Goal: Check status: Check status

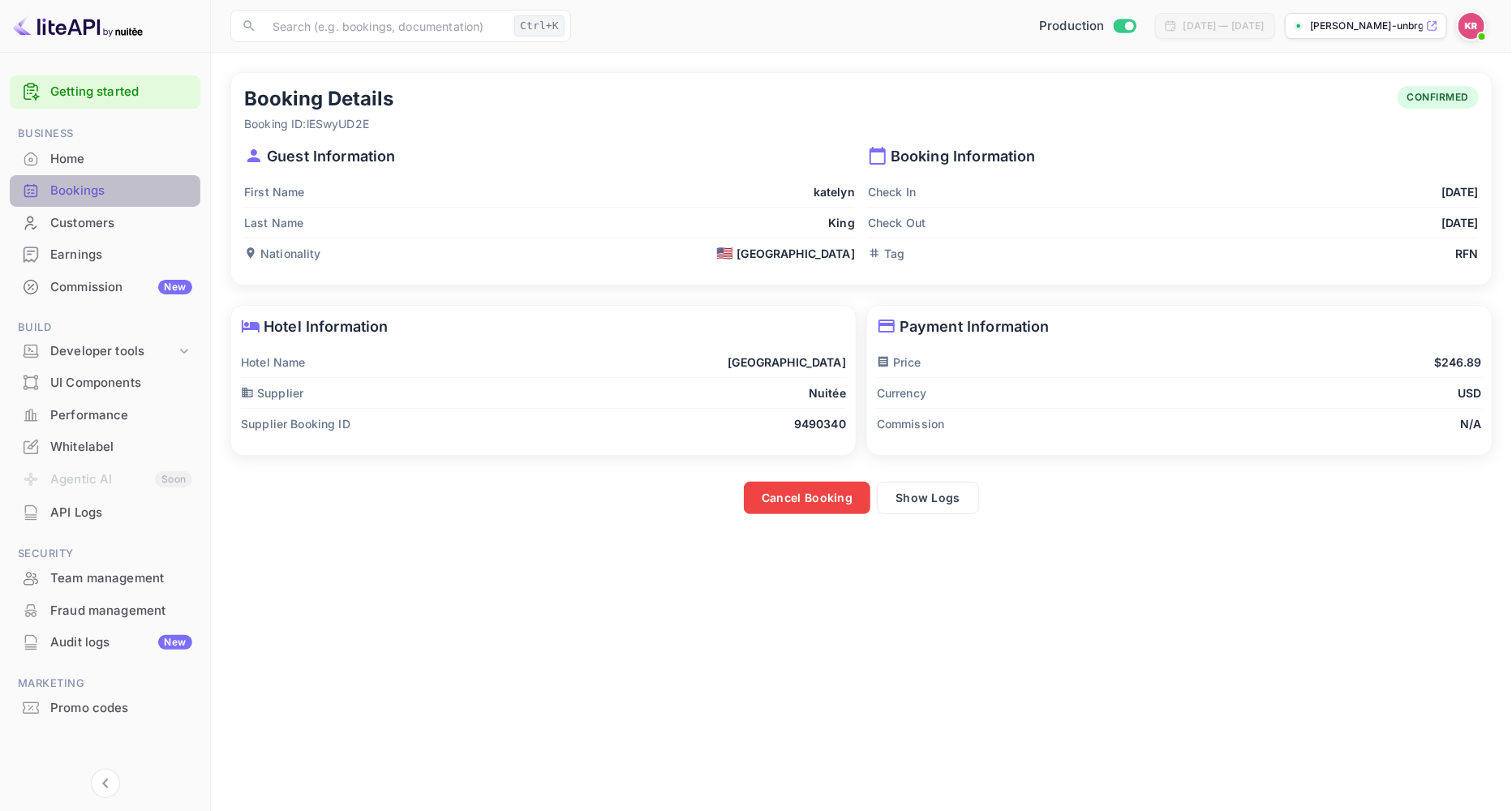
click at [86, 188] on div "Bookings" at bounding box center [121, 191] width 142 height 19
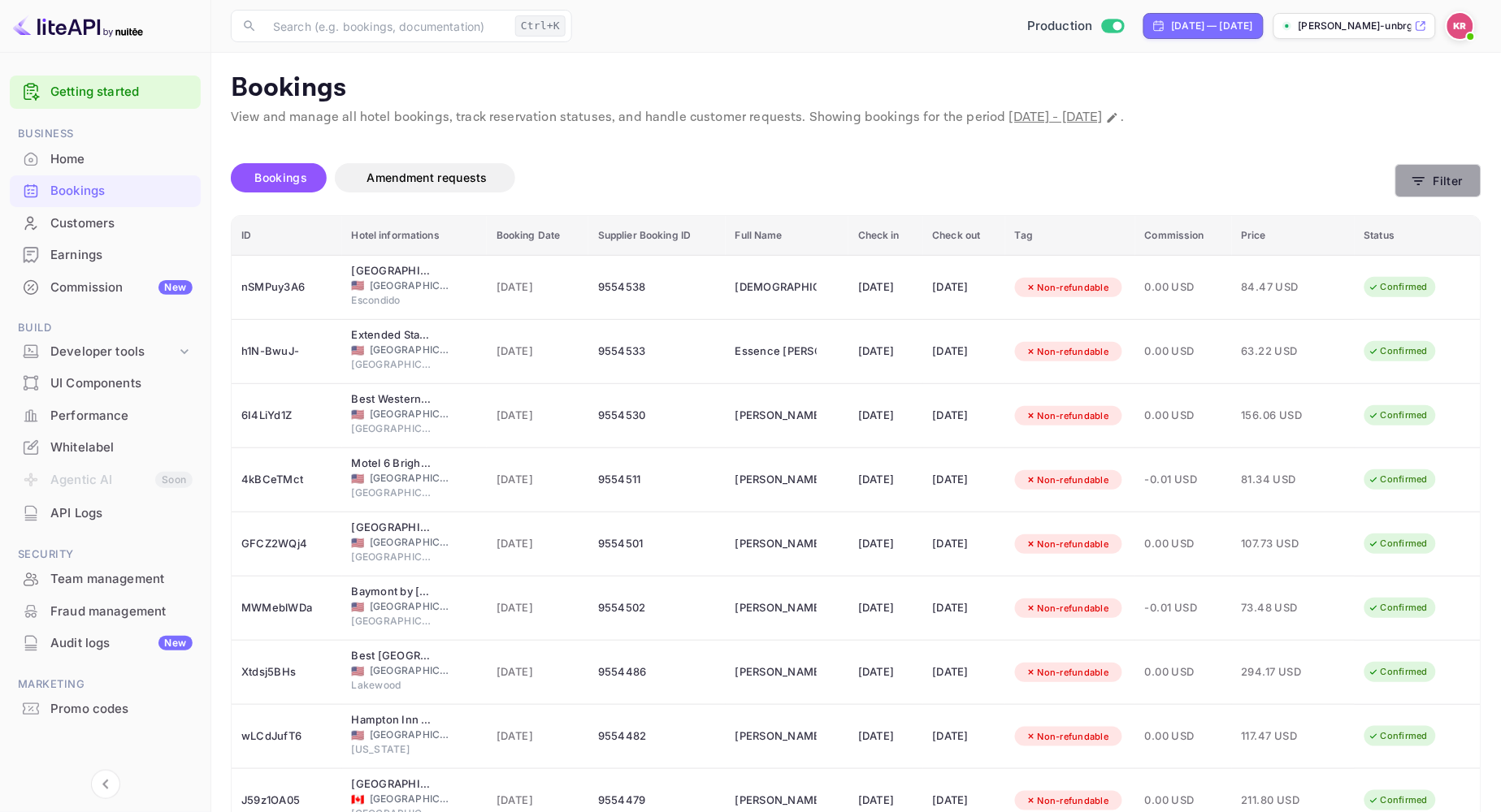
click at [1417, 189] on icon "button" at bounding box center [1418, 180] width 16 height 16
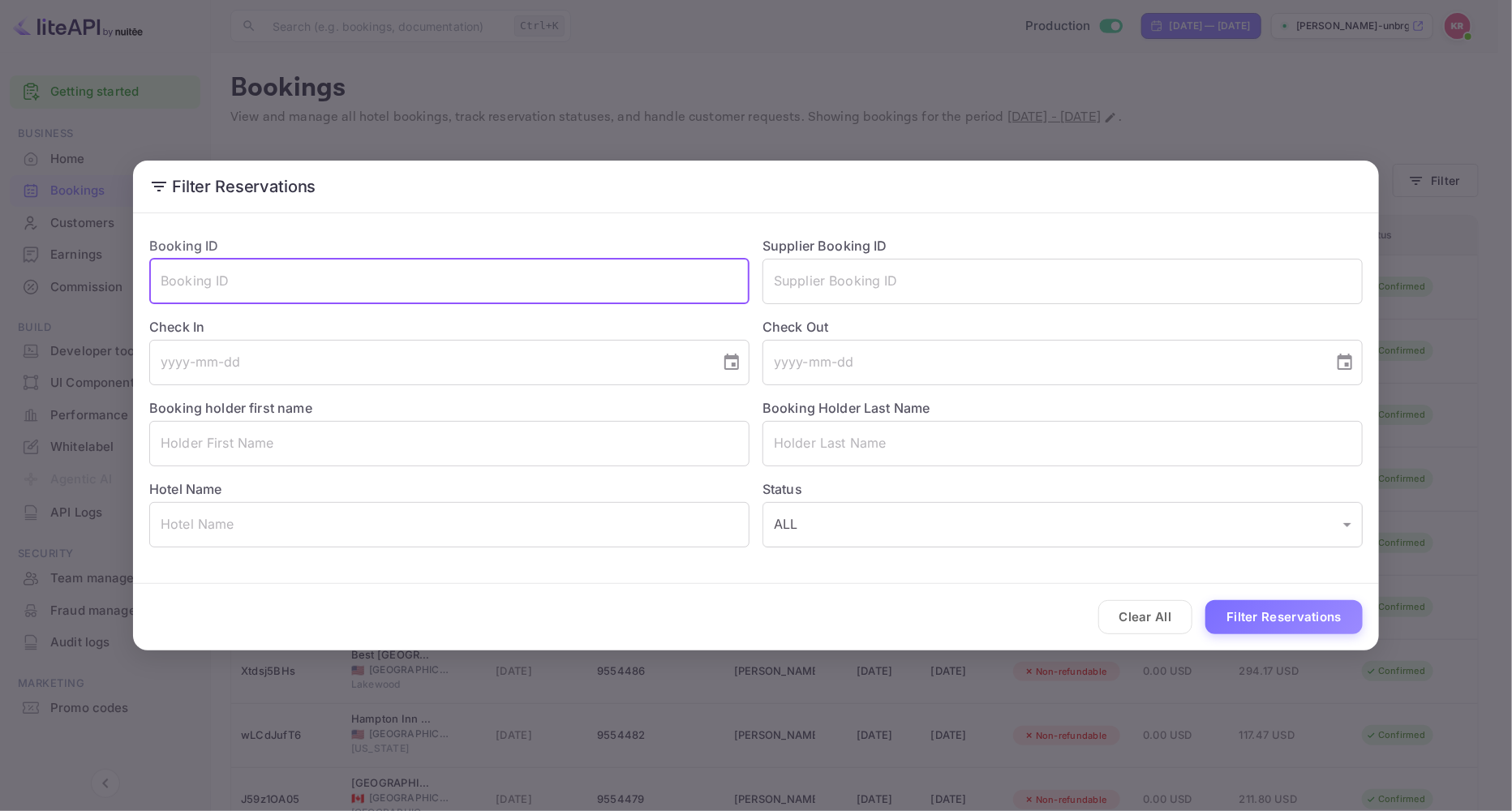
click at [193, 285] on input "text" at bounding box center [449, 281] width 600 height 45
click at [172, 288] on input "text" at bounding box center [449, 281] width 600 height 45
paste input "[EMAIL_ADDRESS][DOMAIN_NAME]"
type input "l"
paste input "-aLIrf41Z"
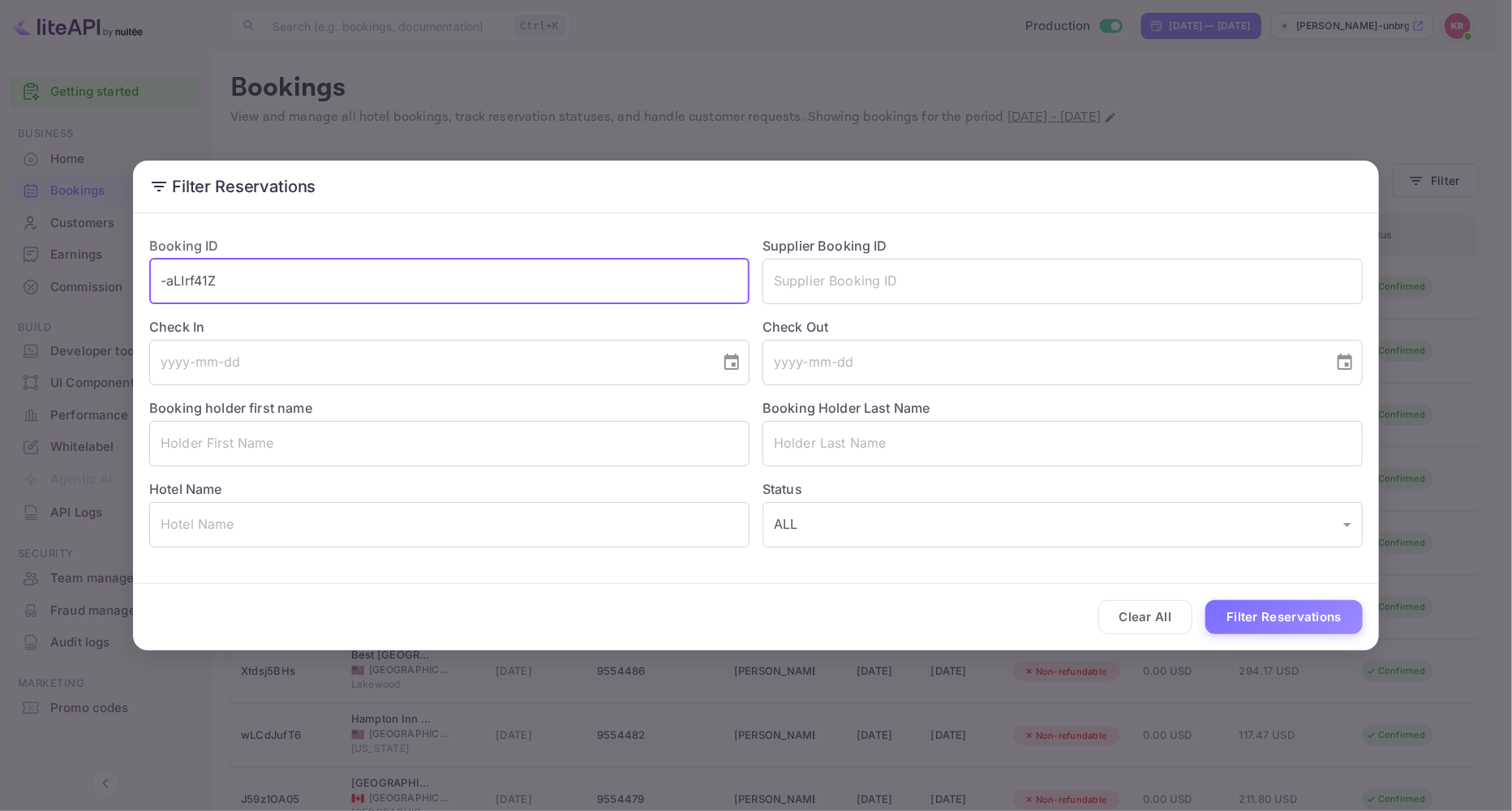
type input "-aLIrf41Z"
click at [1205, 600] on button "Filter Reservations" at bounding box center [1284, 617] width 157 height 35
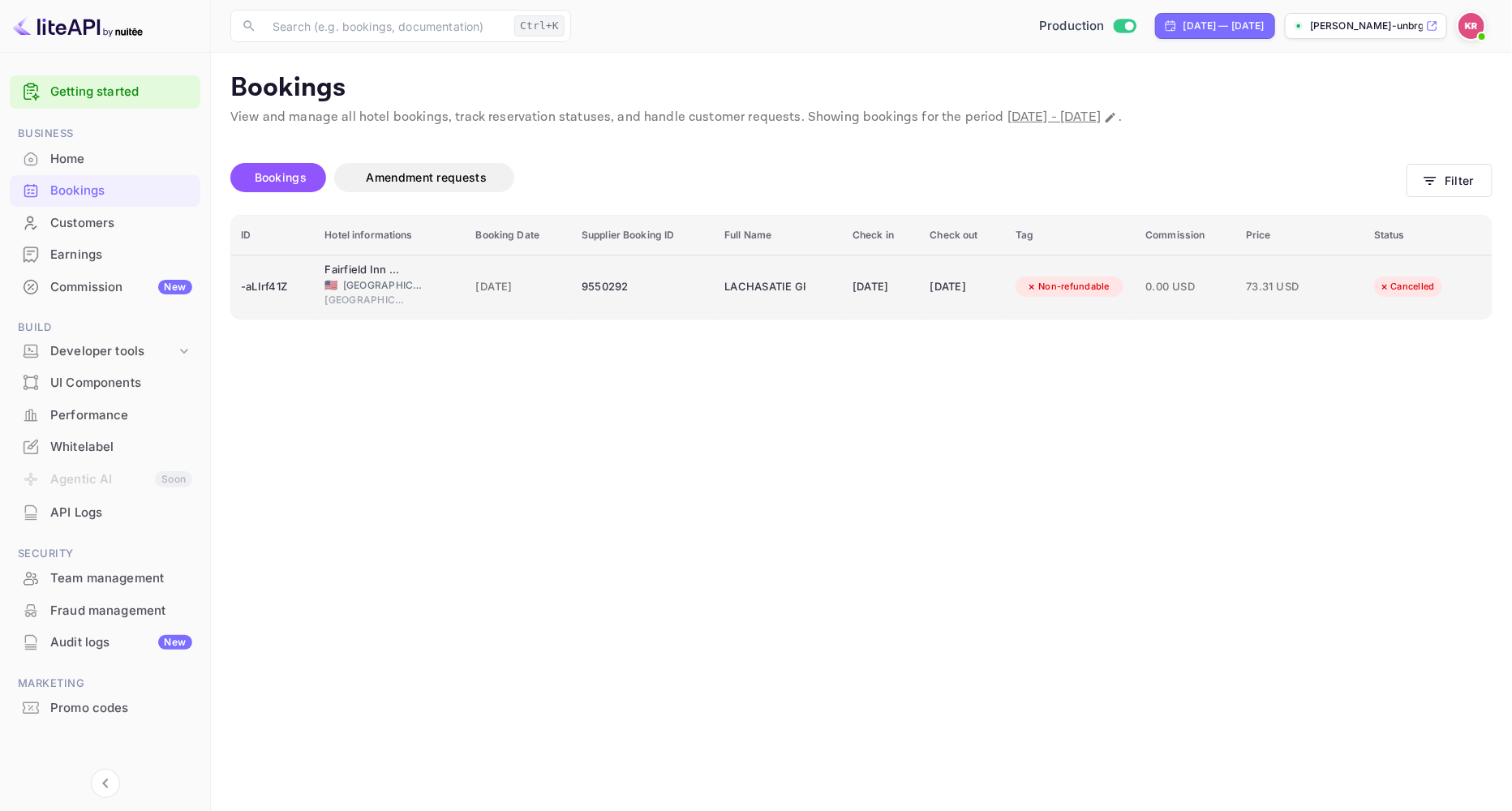
click at [264, 288] on div "-aLIrf41Z" at bounding box center [273, 287] width 64 height 26
